Goal: Transaction & Acquisition: Purchase product/service

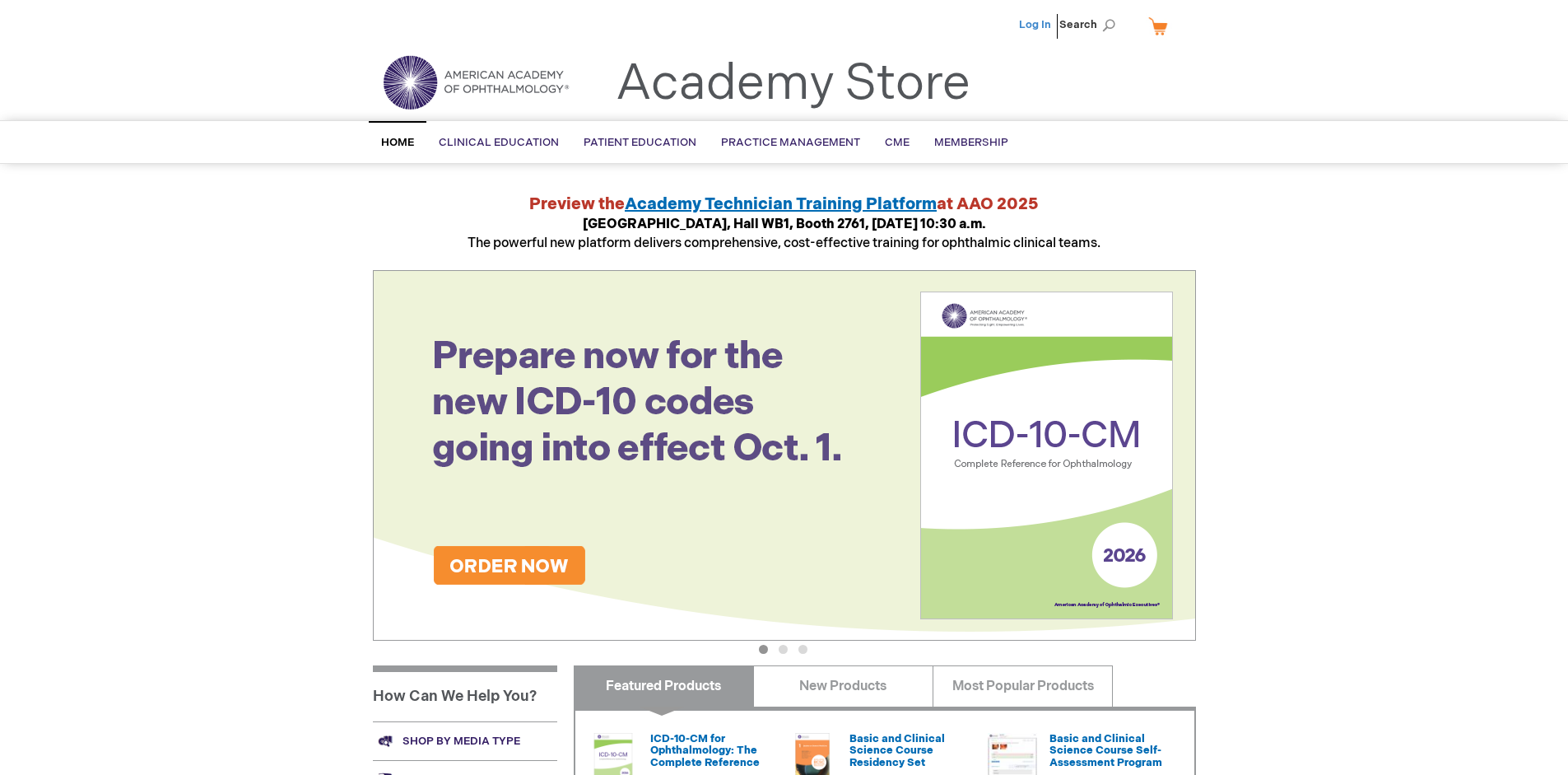
click at [1036, 25] on link "Log In" at bounding box center [1035, 24] width 32 height 13
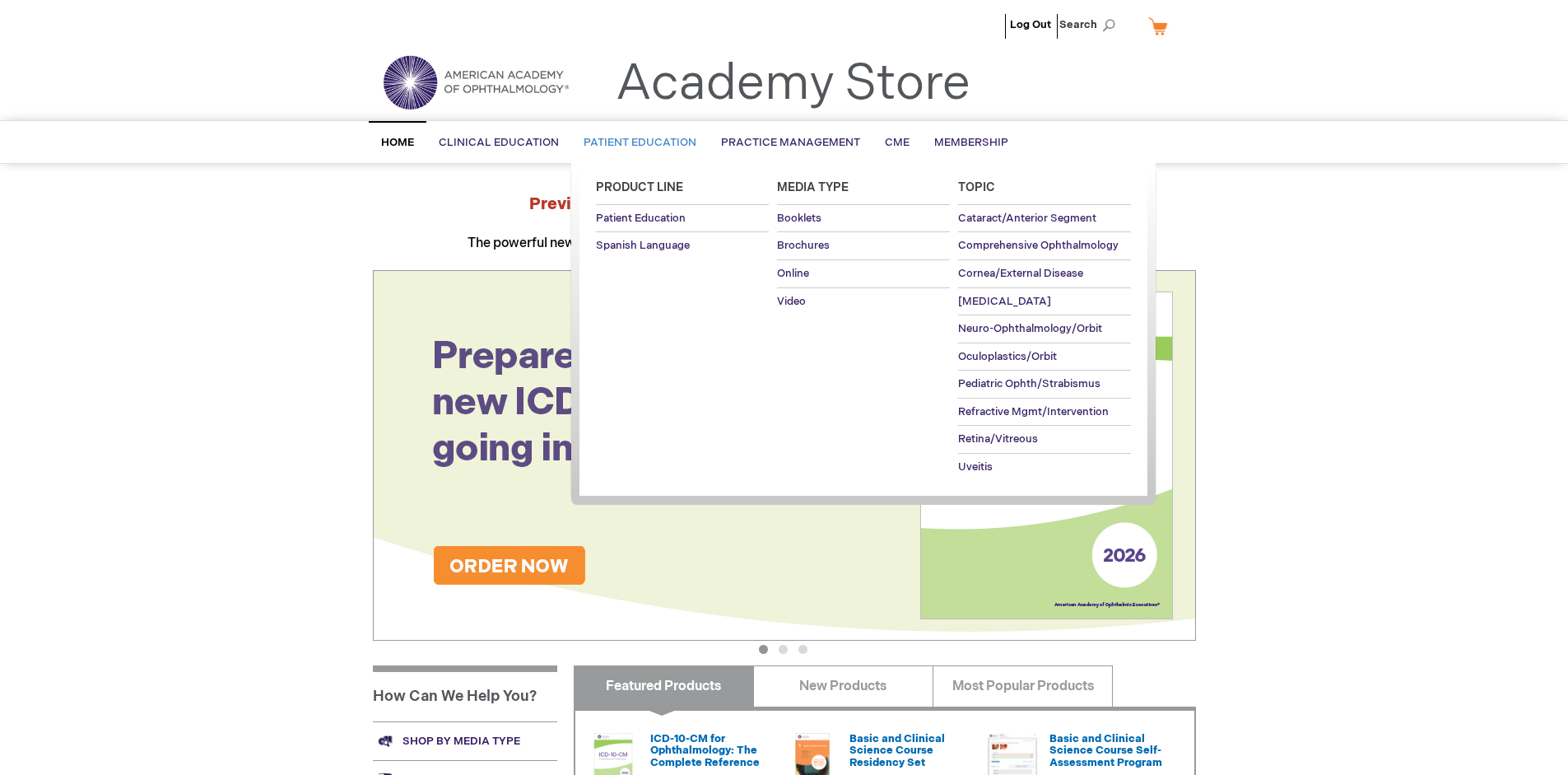
click at [635, 142] on span "Patient Education" at bounding box center [640, 142] width 113 height 13
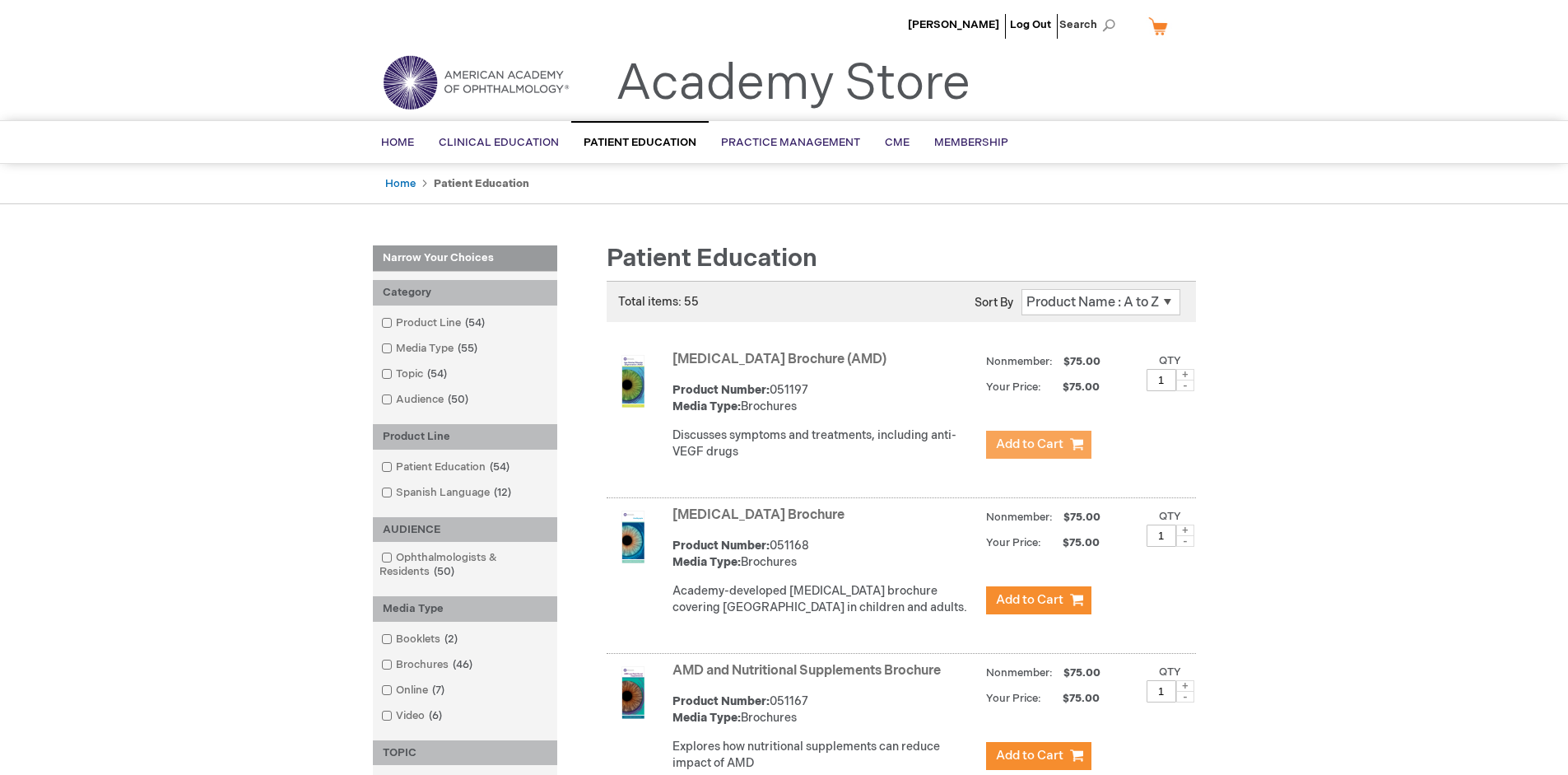
click at [1038, 444] on span "Add to Cart" at bounding box center [1029, 443] width 67 height 15
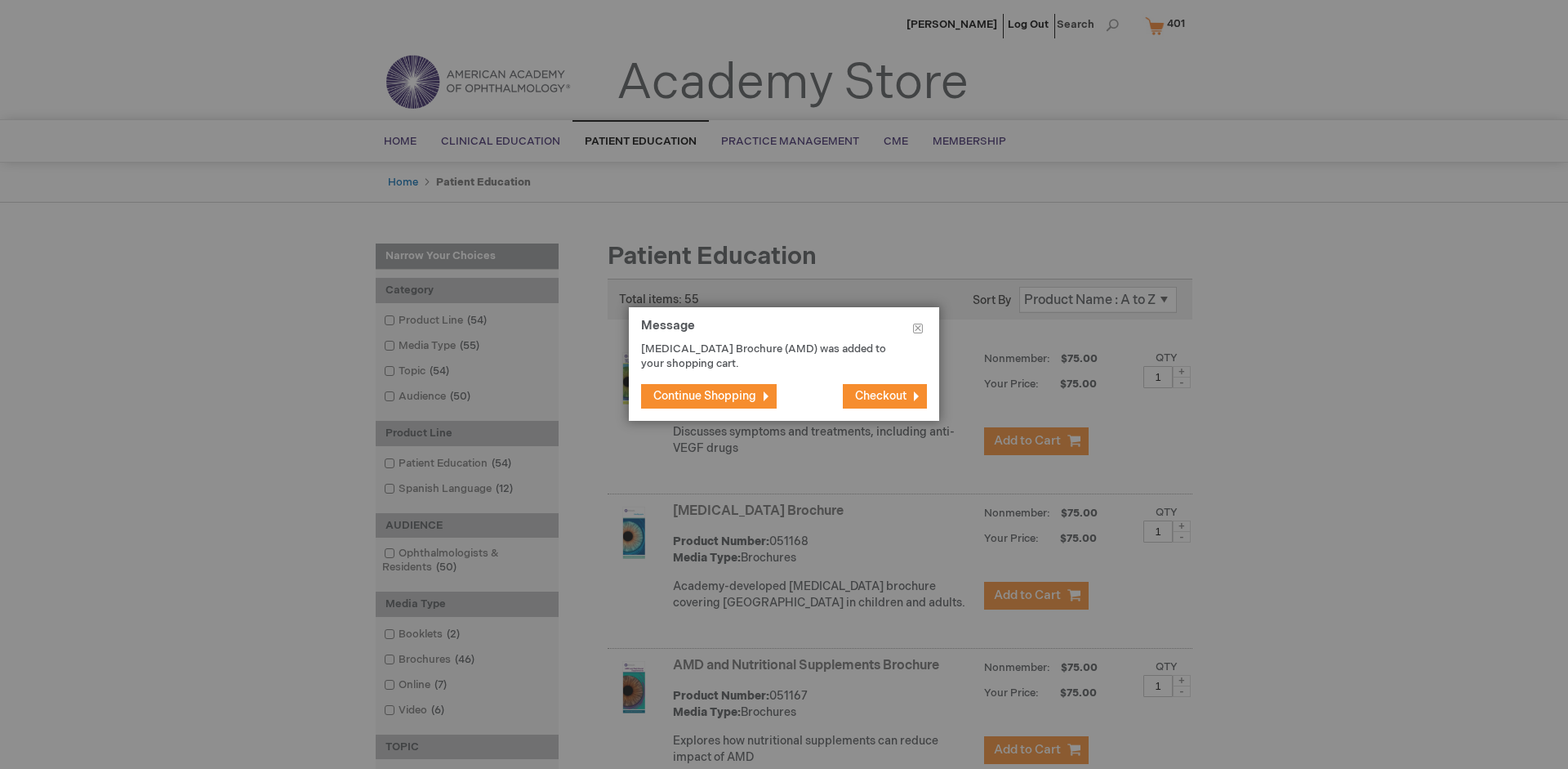
click at [705, 396] on span "Continue Shopping" at bounding box center [705, 396] width 103 height 14
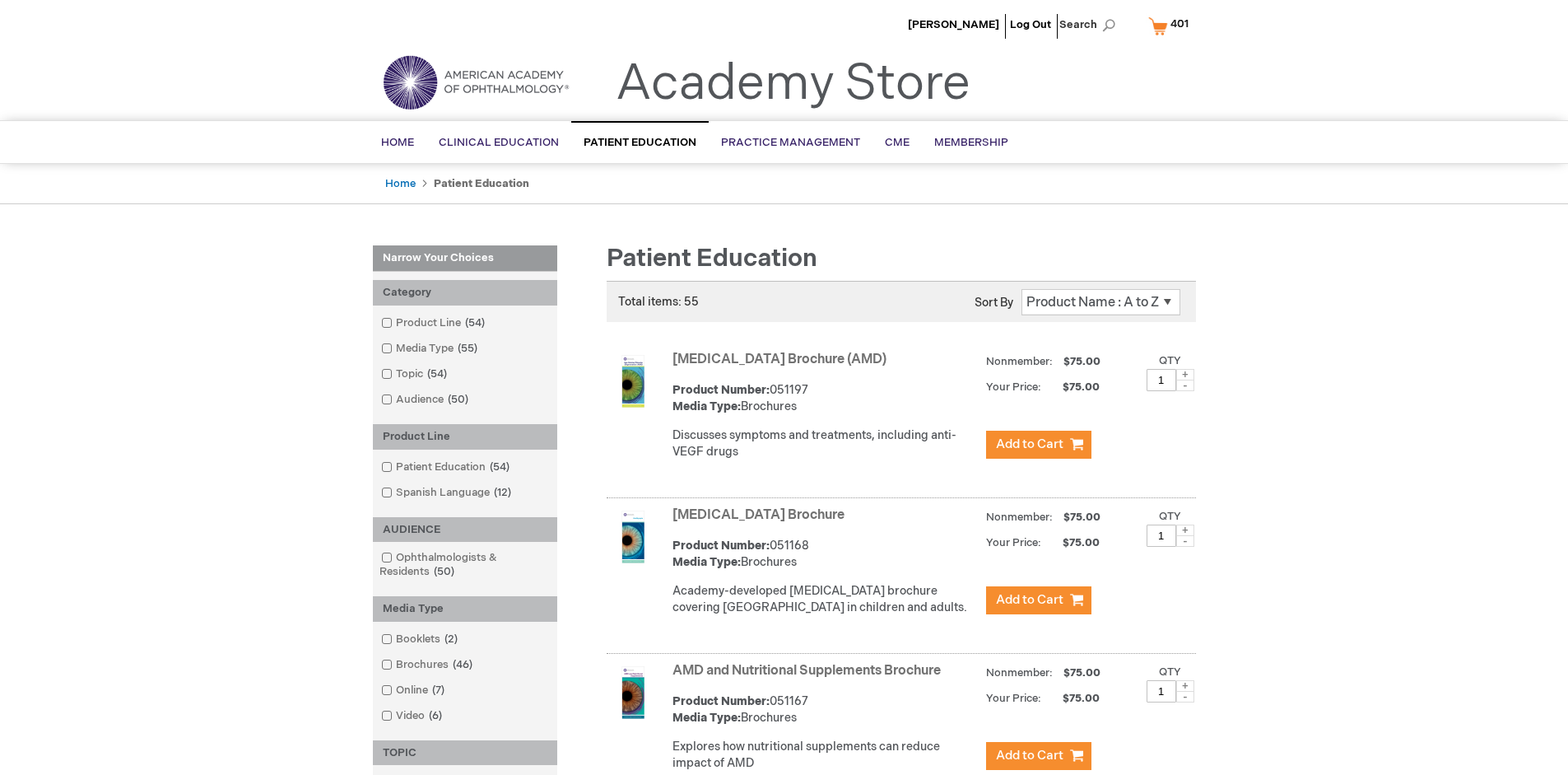
click at [810, 678] on link "AMD and Nutritional Supplements Brochure" at bounding box center [807, 670] width 269 height 15
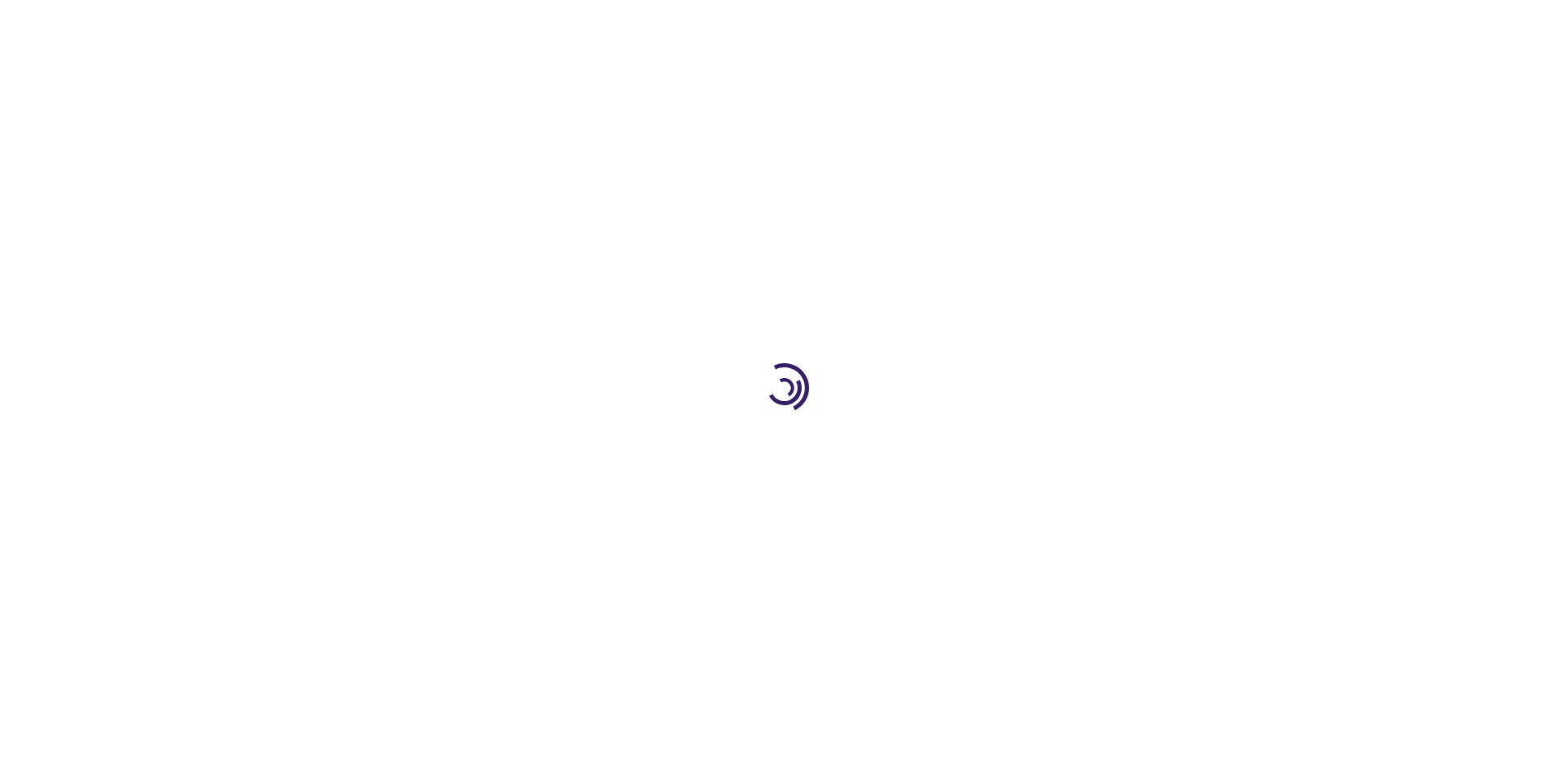
type input "1"
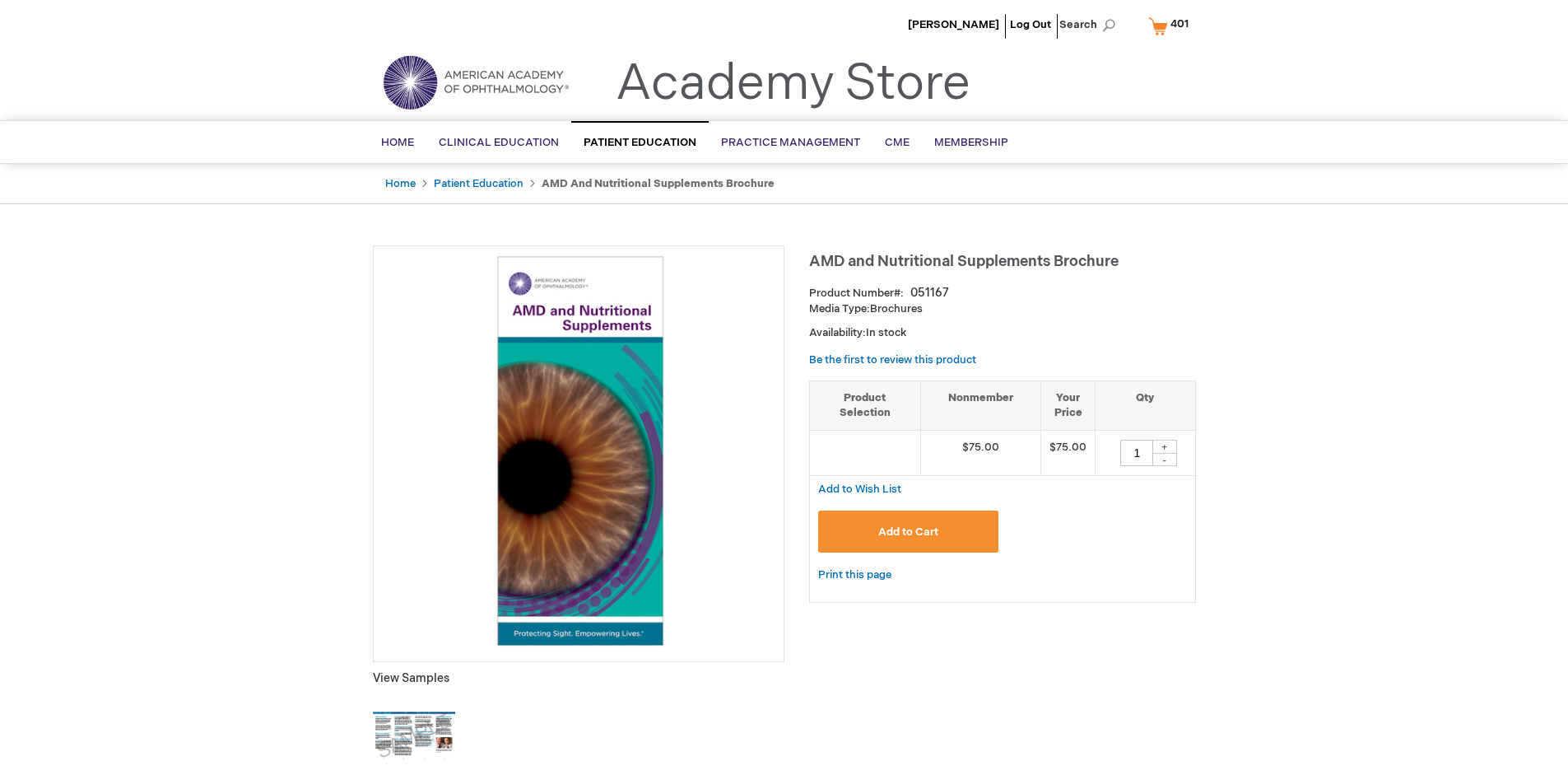
click at [908, 531] on span "Add to Cart" at bounding box center [907, 531] width 60 height 13
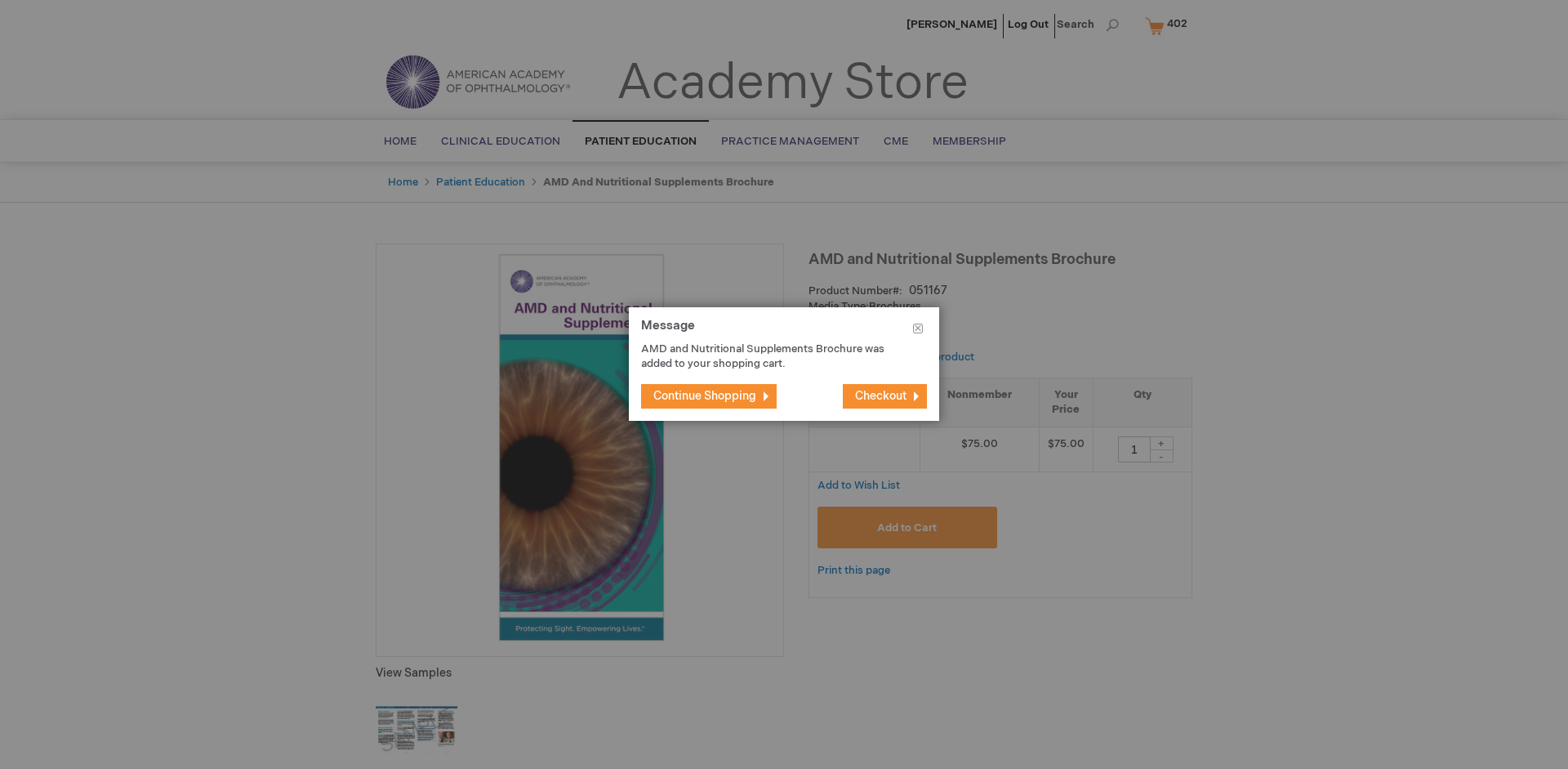
click at [705, 396] on span "Continue Shopping" at bounding box center [705, 396] width 103 height 14
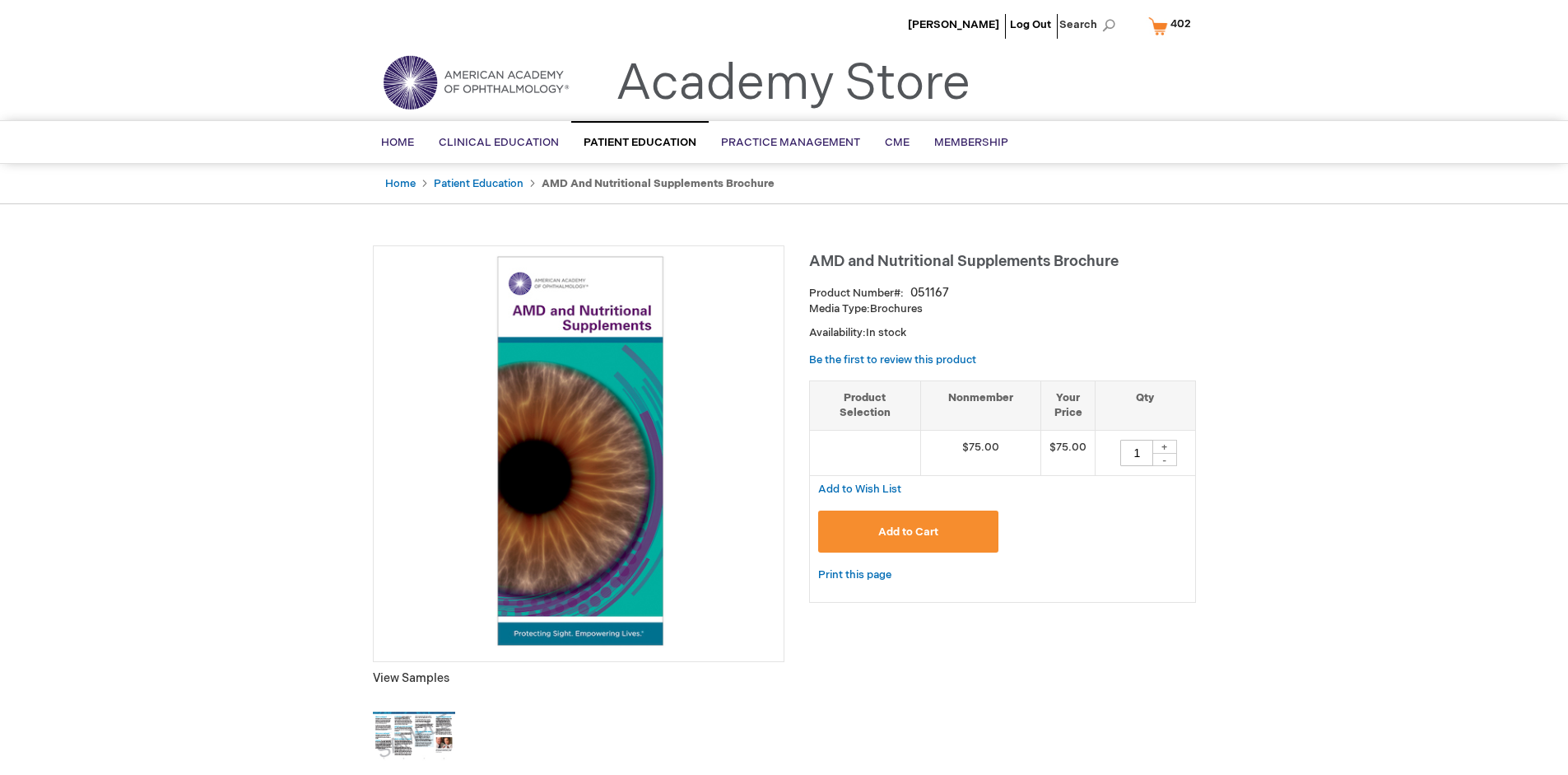
click at [1172, 25] on span "402" at bounding box center [1180, 23] width 21 height 13
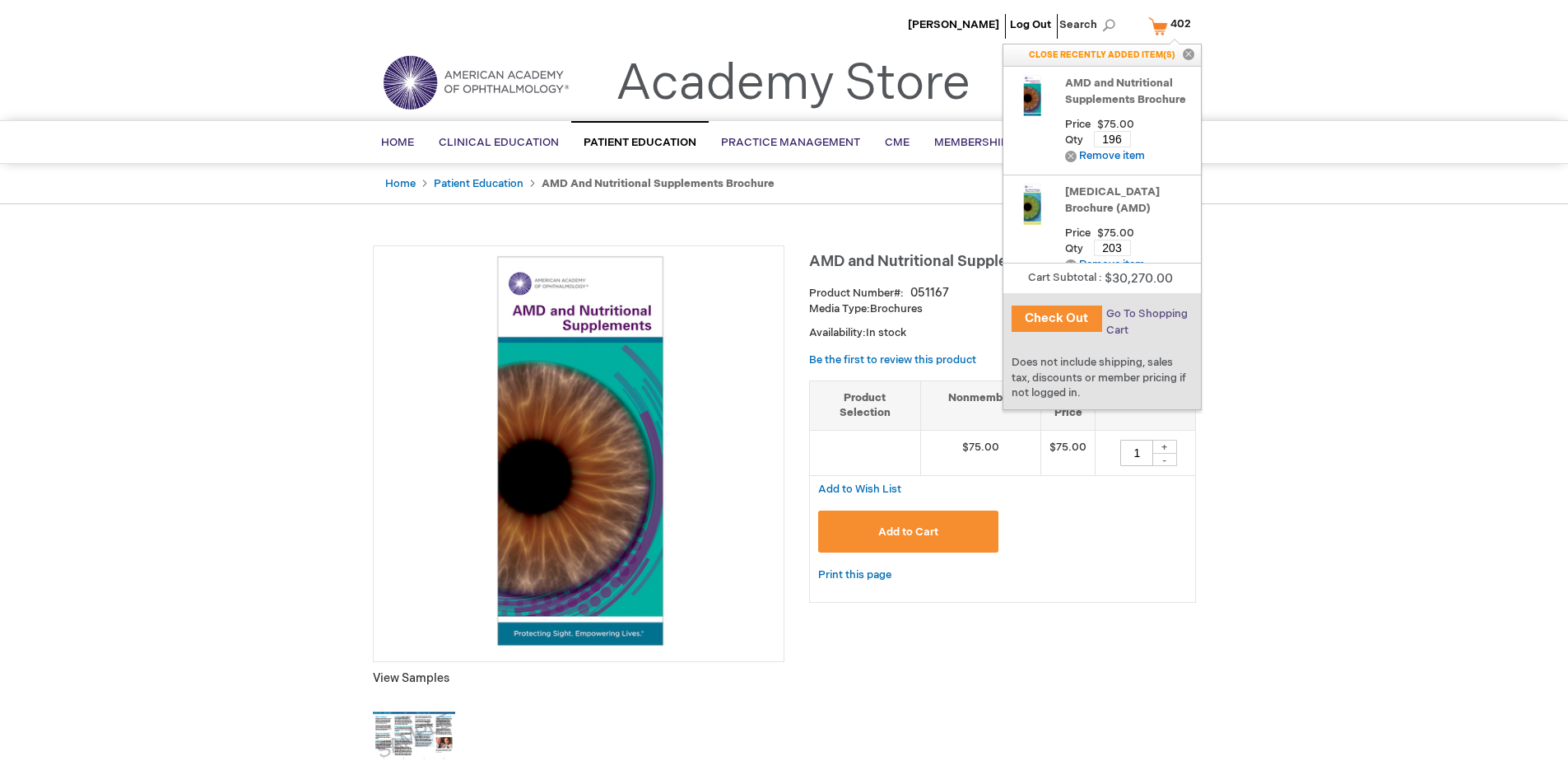
click at [1144, 314] on span "Go To Shopping Cart" at bounding box center [1146, 322] width 81 height 30
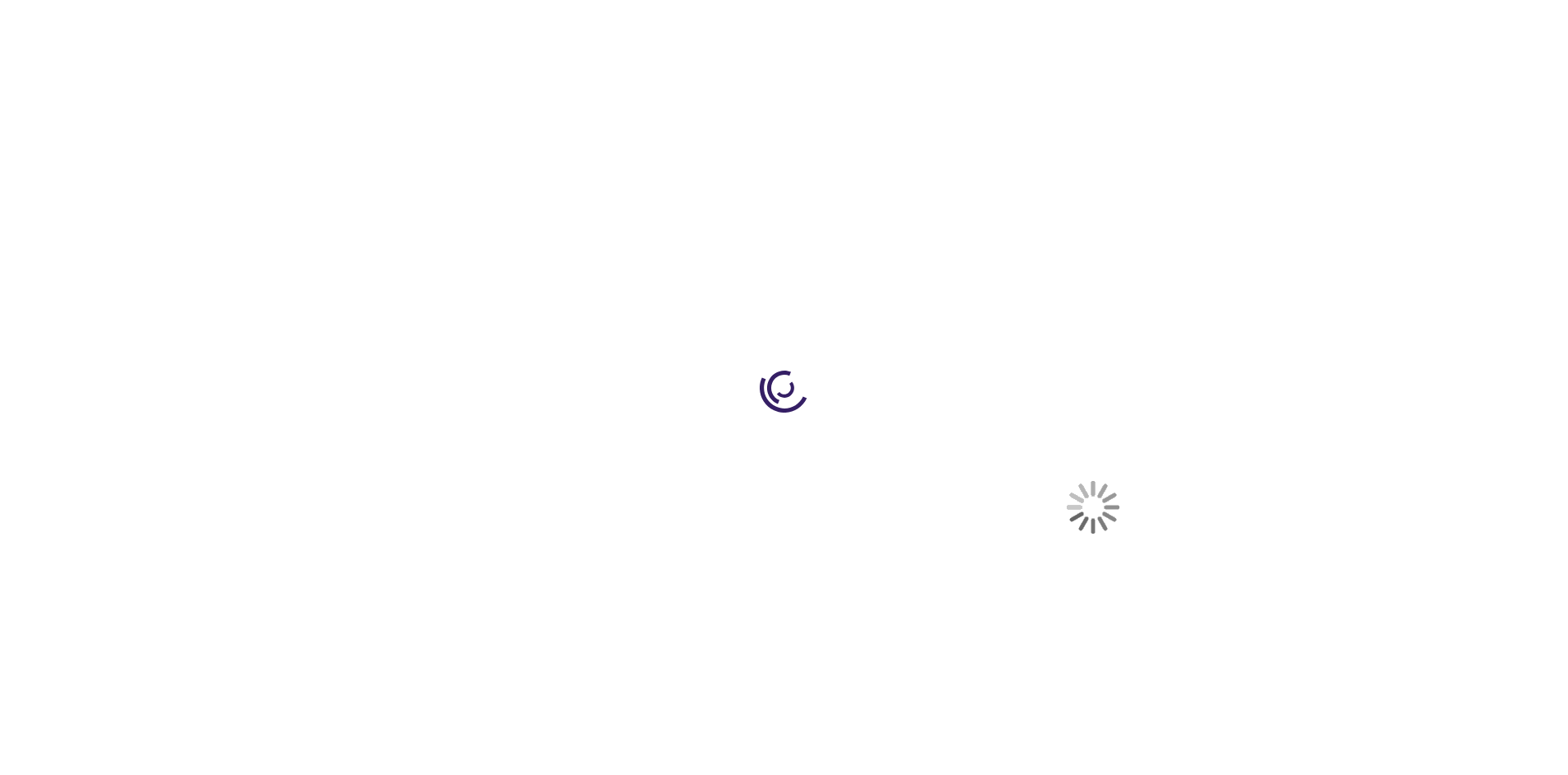
select select "US"
select select "41"
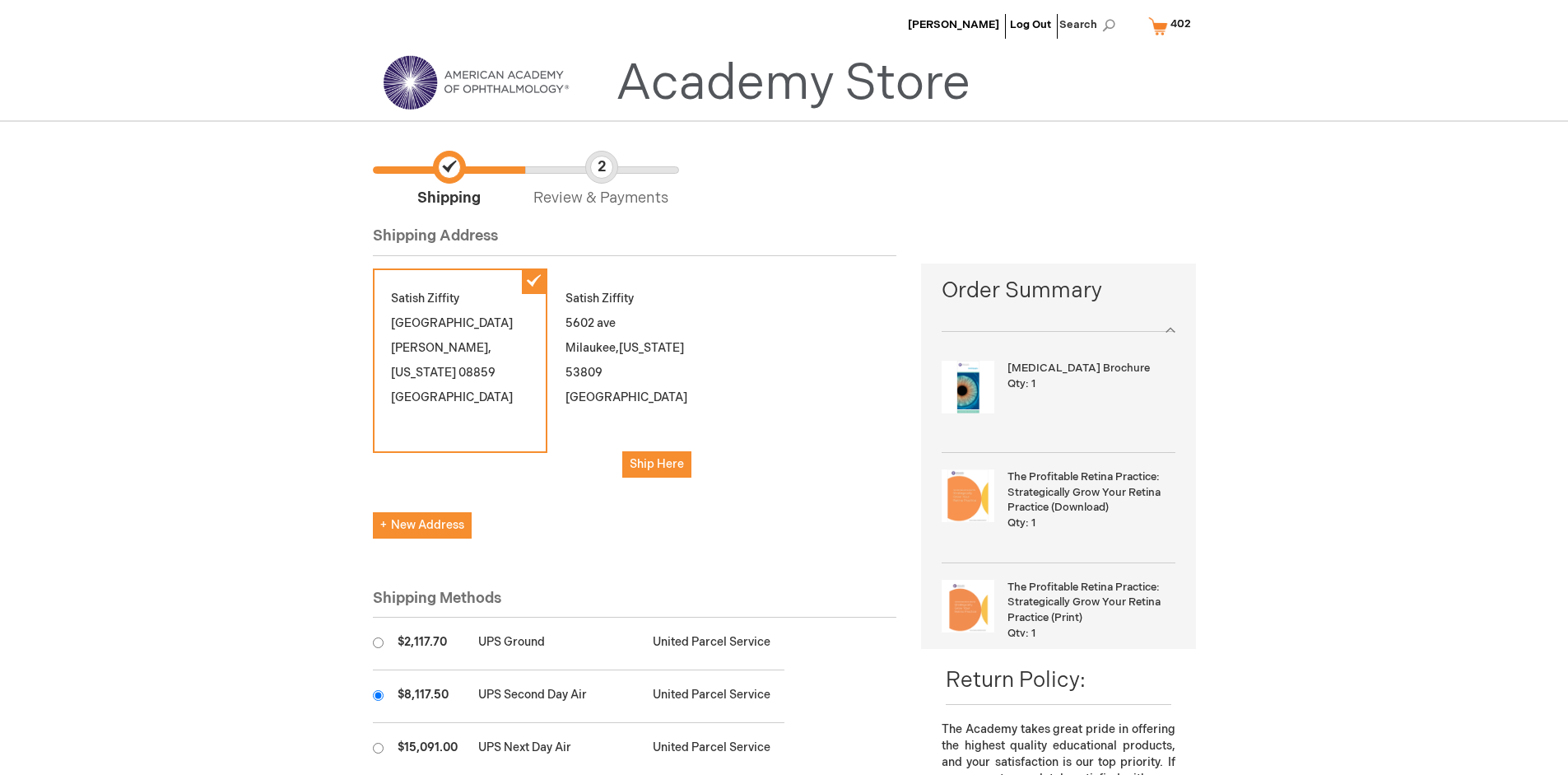
click at [378, 695] on input "radio" at bounding box center [378, 695] width 11 height 11
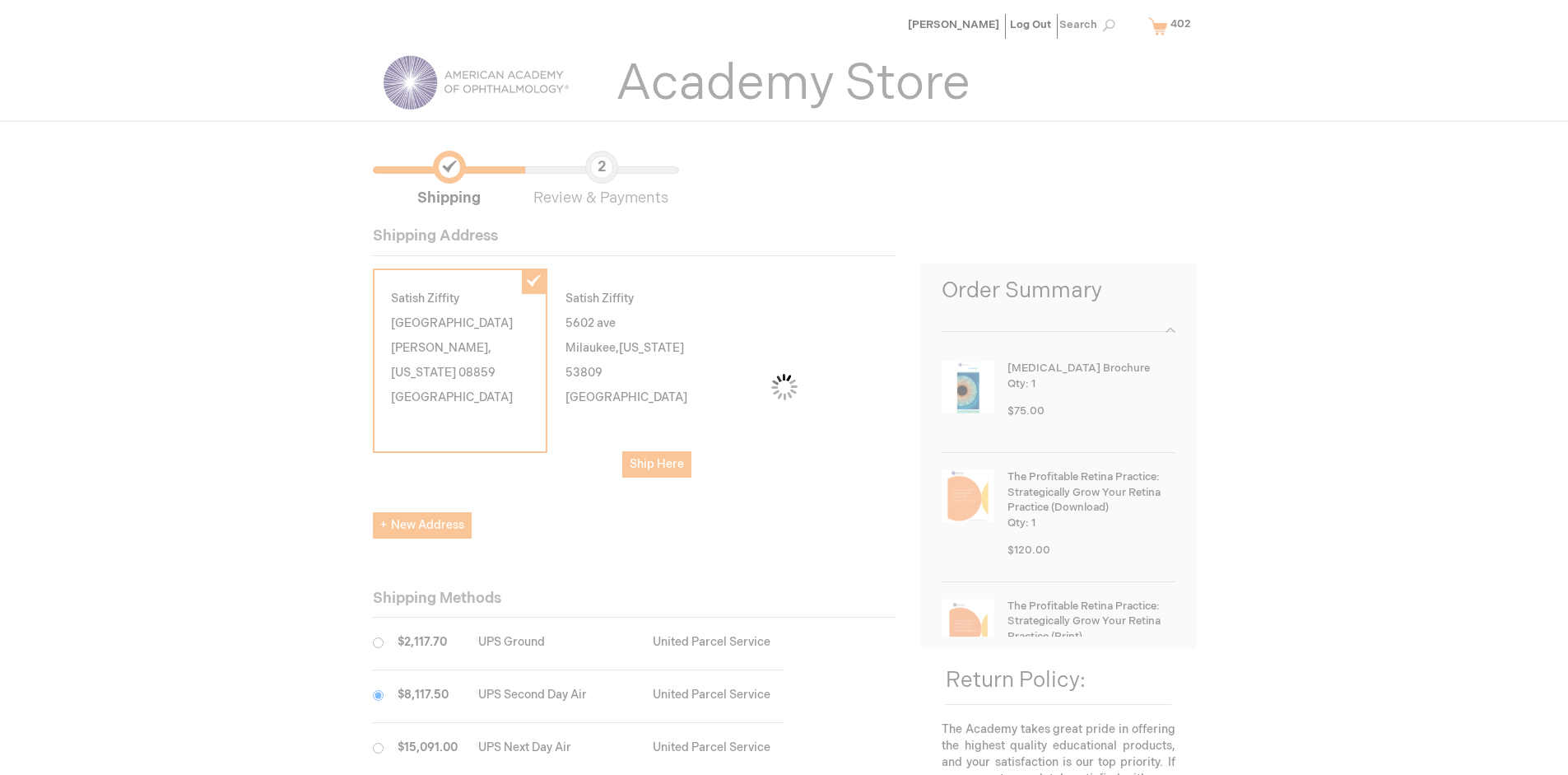
scroll to position [82, 0]
